Goal: Information Seeking & Learning: Learn about a topic

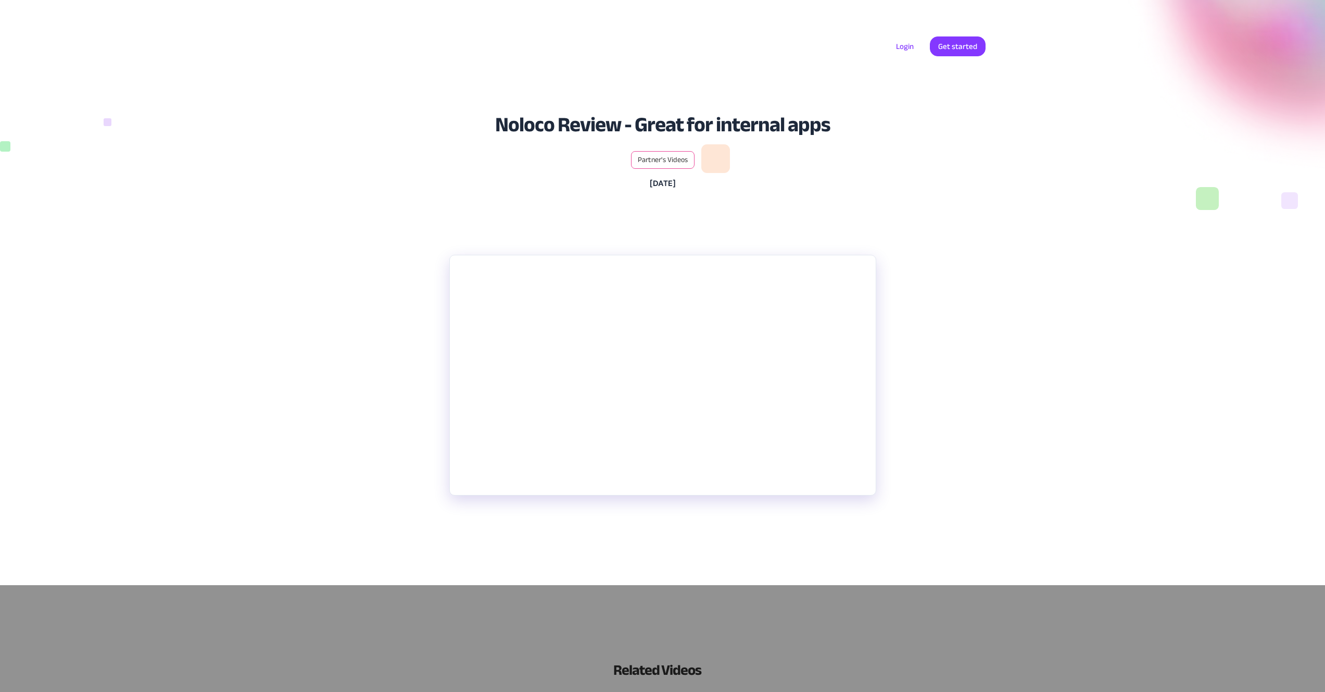
click at [422, 412] on section "Noloco is a no code application that connects to Airtable, SmartSuite, and othe…" at bounding box center [662, 414] width 1325 height 341
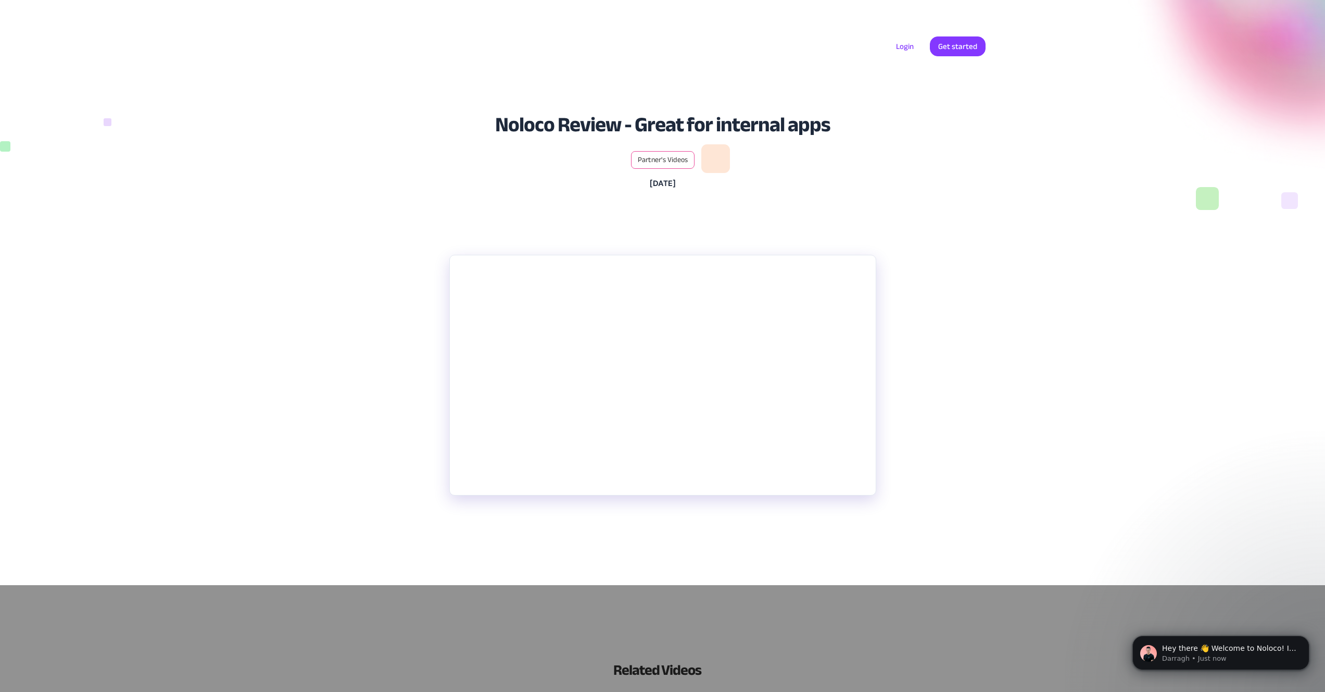
click at [388, 441] on section "Noloco is a no code application that connects to Airtable, SmartSuite, and othe…" at bounding box center [662, 414] width 1325 height 341
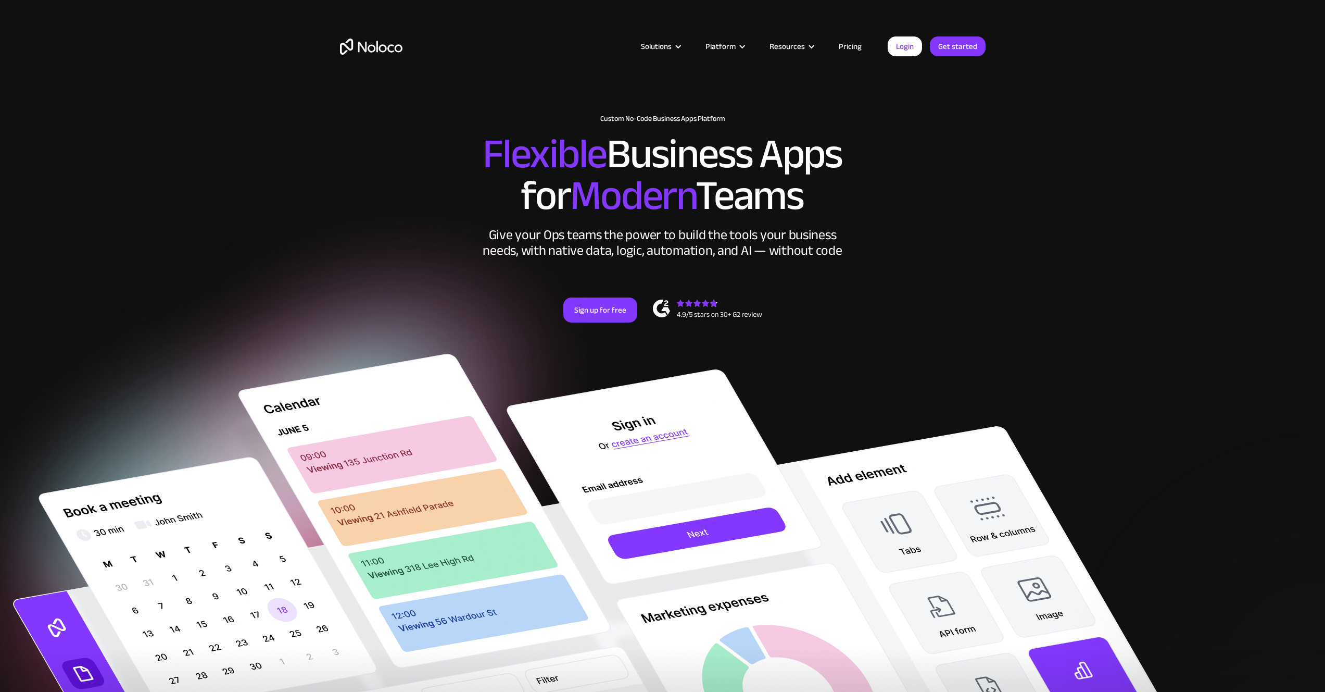
click at [861, 45] on link "Pricing" at bounding box center [850, 47] width 49 height 14
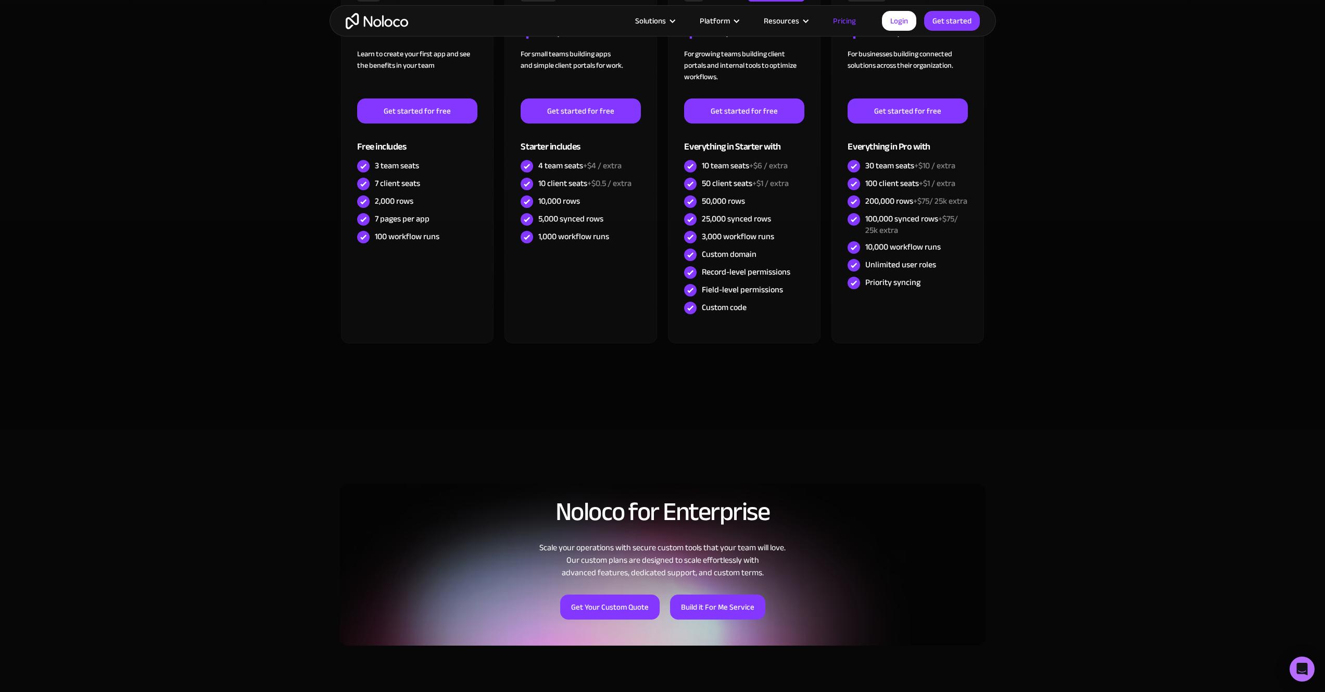
scroll to position [180, 0]
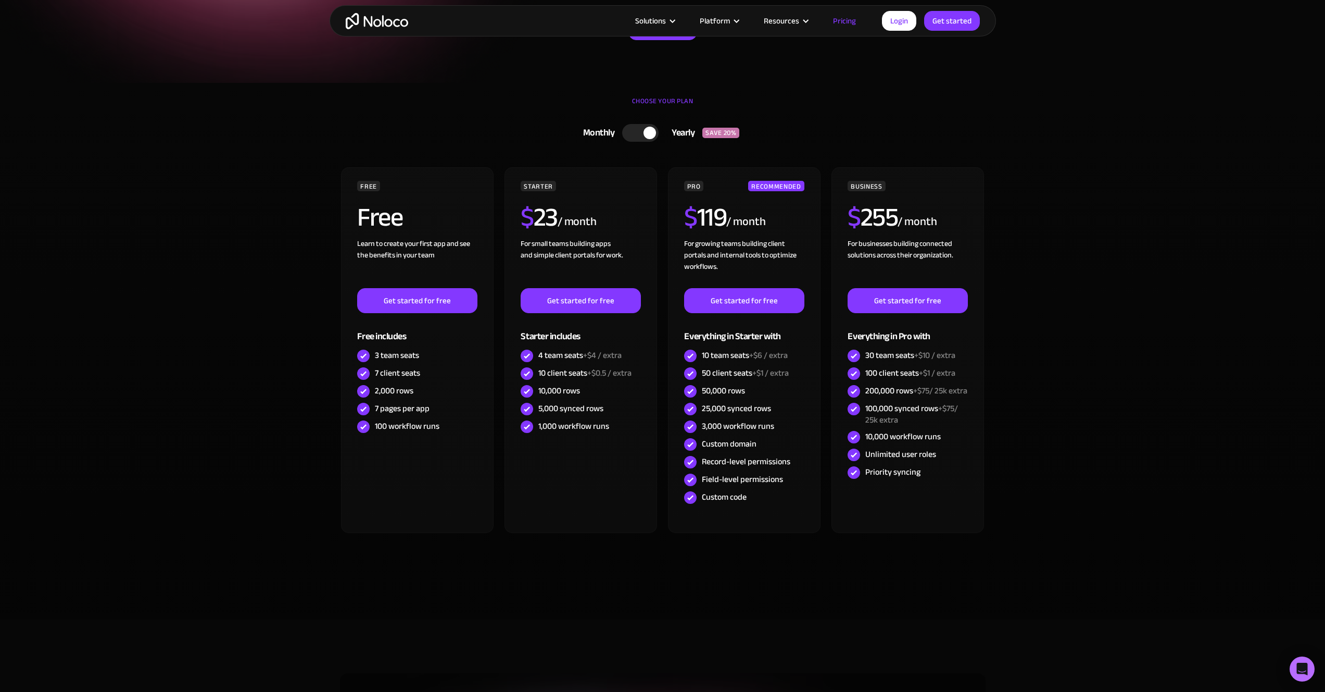
click at [647, 136] on div at bounding box center [650, 133] width 12 height 12
click at [647, 136] on div at bounding box center [645, 133] width 36 height 18
click at [647, 136] on div at bounding box center [650, 133] width 12 height 12
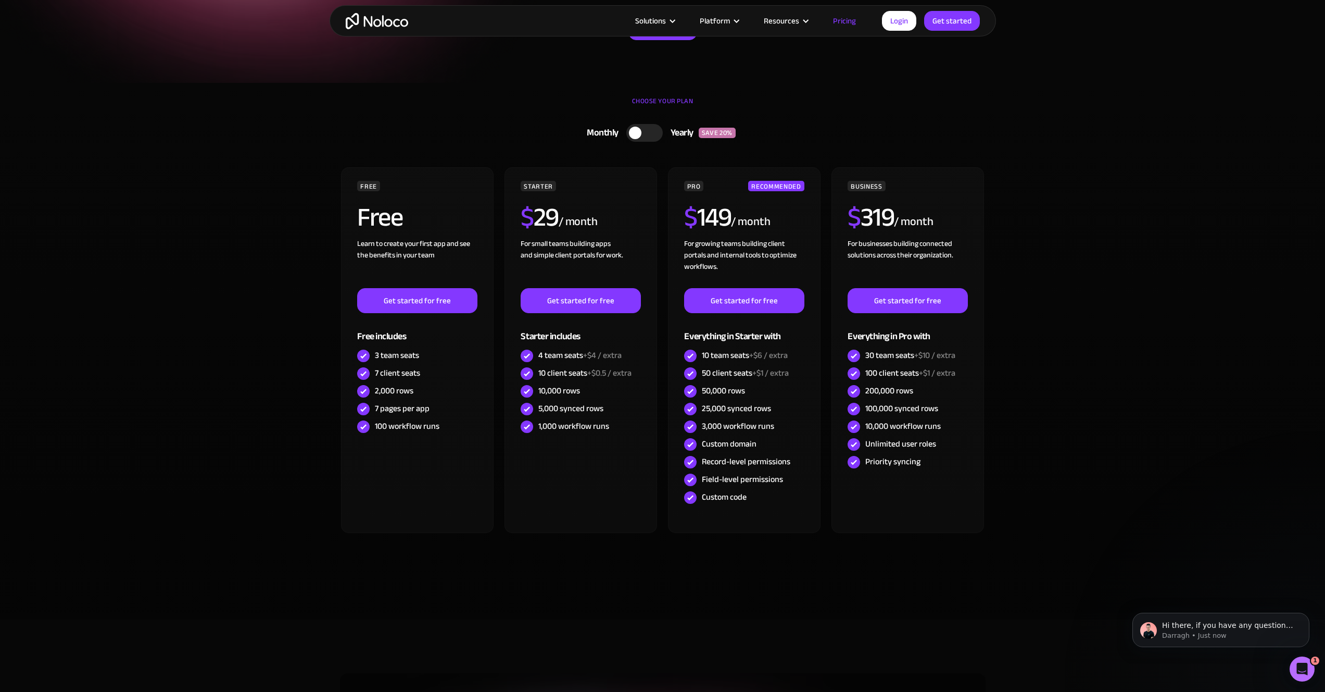
scroll to position [0, 0]
click at [647, 136] on div at bounding box center [645, 133] width 36 height 18
click at [647, 136] on div at bounding box center [650, 133] width 12 height 12
click at [647, 136] on div at bounding box center [645, 133] width 36 height 18
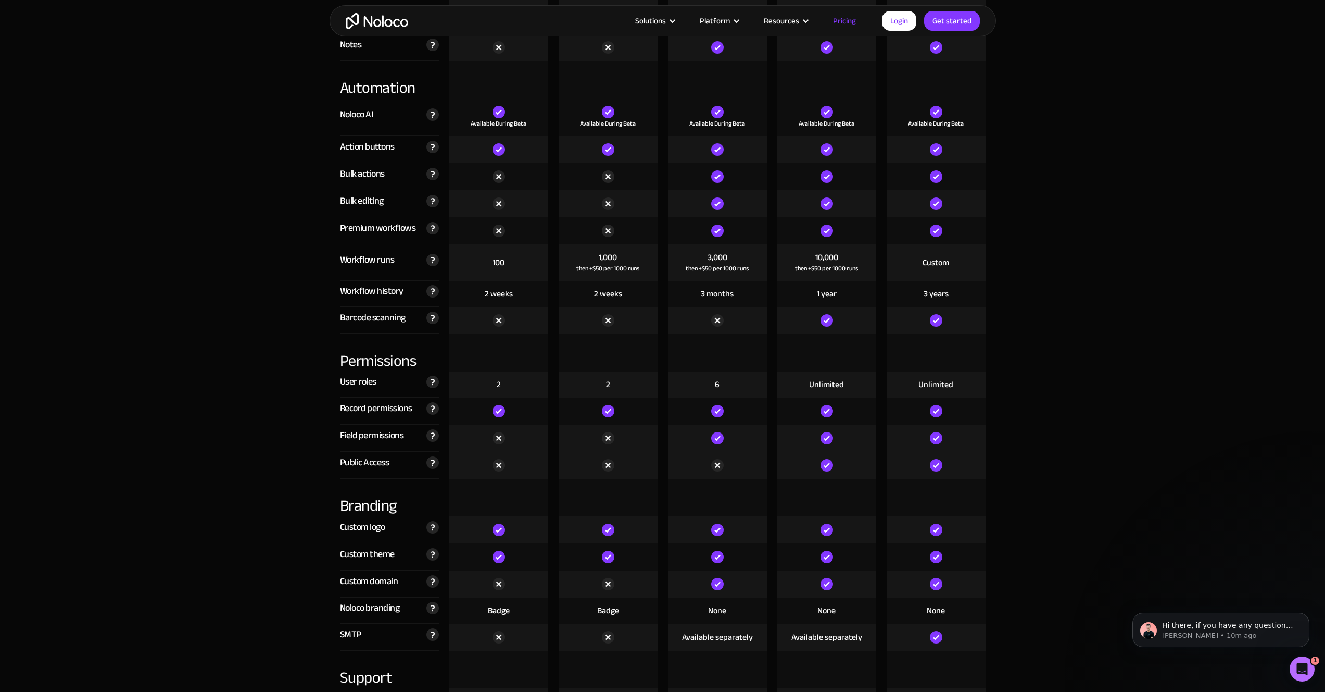
scroll to position [2015, 0]
